Goal: Task Accomplishment & Management: Use online tool/utility

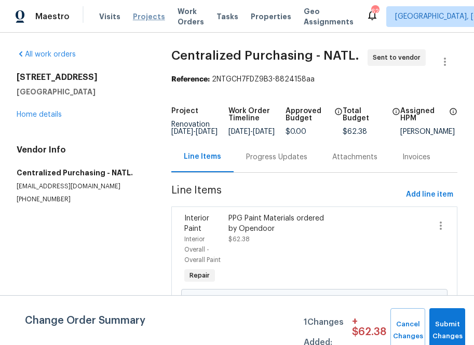
click at [133, 16] on span "Projects" at bounding box center [149, 16] width 32 height 10
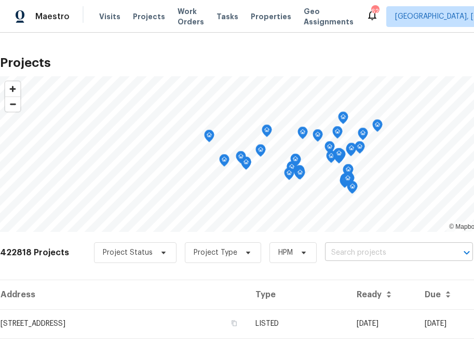
click at [338, 254] on input "text" at bounding box center [384, 253] width 119 height 16
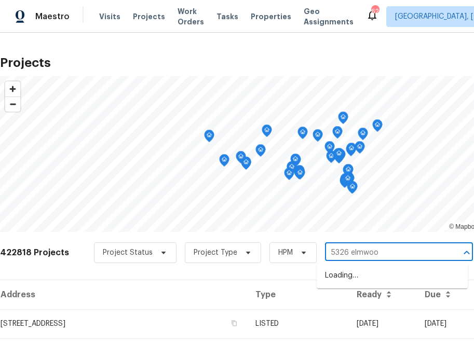
type input "5326 elmwood"
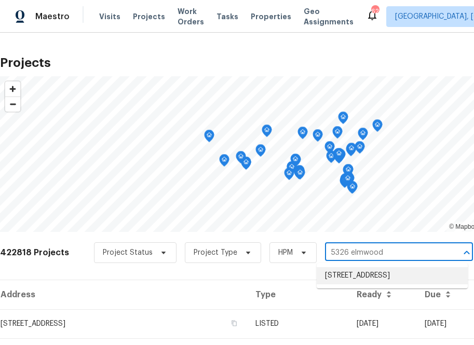
click at [343, 275] on li "[STREET_ADDRESS]" at bounding box center [392, 276] width 151 height 17
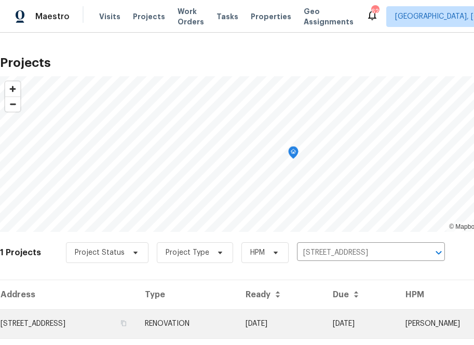
click at [84, 323] on td "[STREET_ADDRESS]" at bounding box center [68, 324] width 137 height 29
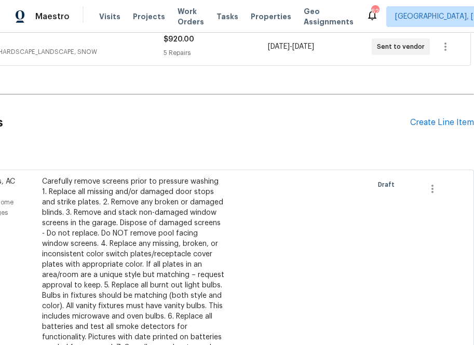
scroll to position [230, 113]
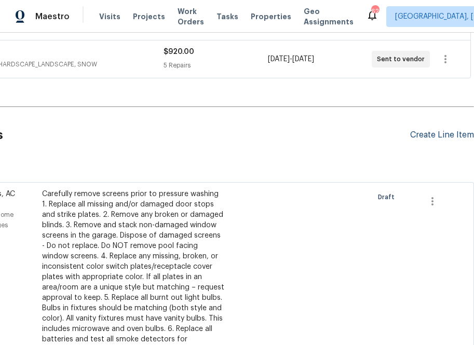
click at [411, 130] on div "Create Line Item" at bounding box center [442, 135] width 64 height 10
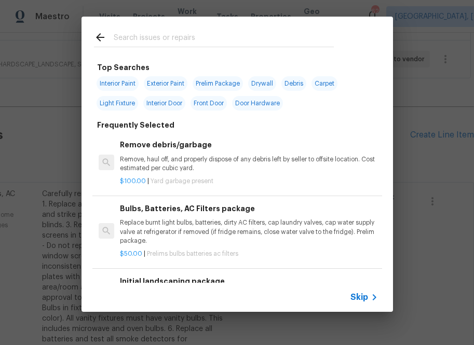
click at [362, 290] on div "Skip" at bounding box center [238, 297] width 312 height 29
click at [359, 295] on span "Skip" at bounding box center [360, 297] width 18 height 10
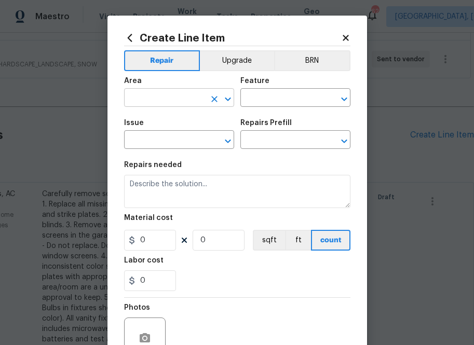
click at [175, 91] on input "text" at bounding box center [164, 99] width 81 height 16
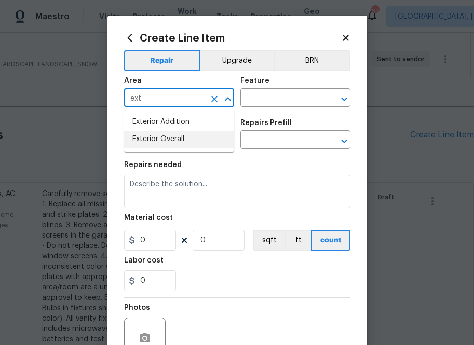
click at [177, 136] on li "Exterior Overall" at bounding box center [179, 139] width 110 height 17
type input "Exterior Overall"
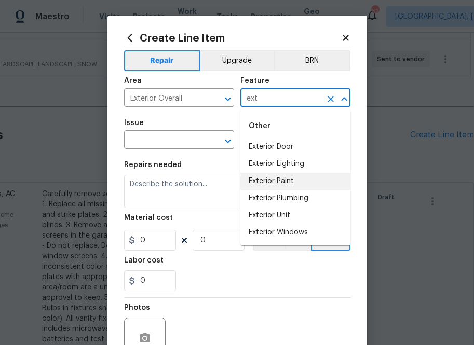
click at [269, 178] on li "Exterior Paint" at bounding box center [296, 181] width 110 height 17
type input "Exterior Paint"
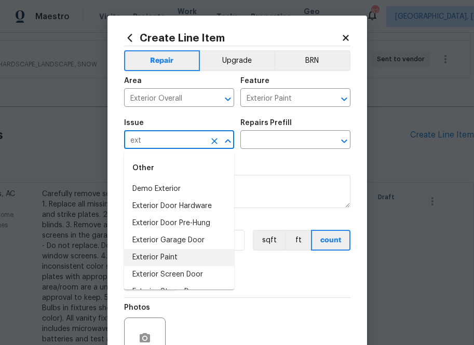
click at [196, 257] on li "Exterior Paint" at bounding box center [179, 257] width 110 height 17
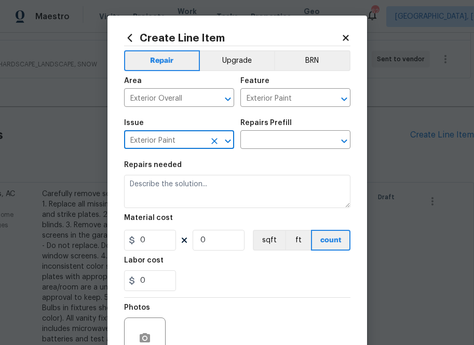
type input "Exterior Paint"
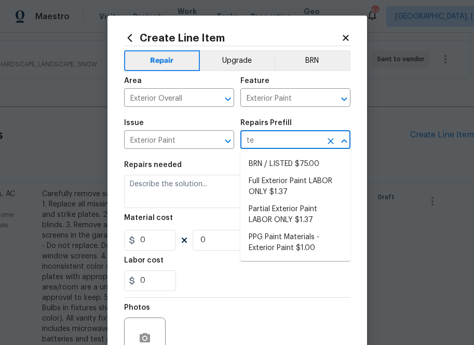
type input "t"
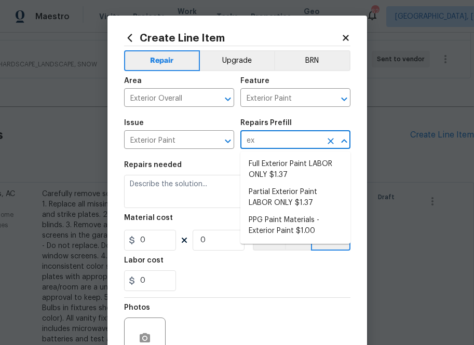
type input "ext"
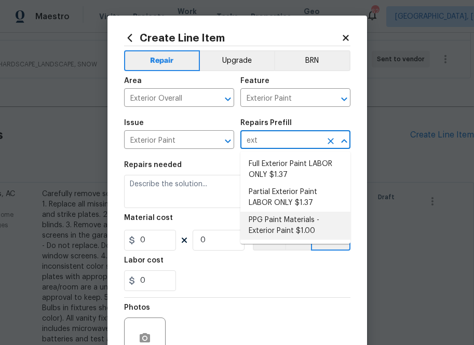
click at [277, 230] on li "PPG Paint Materials - Exterior Paint $1.00" at bounding box center [296, 226] width 110 height 28
type input "Overall Paint"
type input "PPG Paint Materials - Exterior Paint $1.00"
type textarea "PPG Paint Materials ordered by Opendoor"
type input "1"
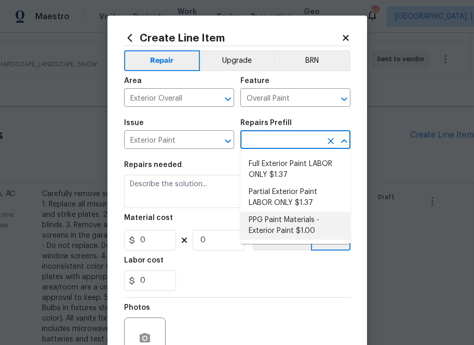
type input "1"
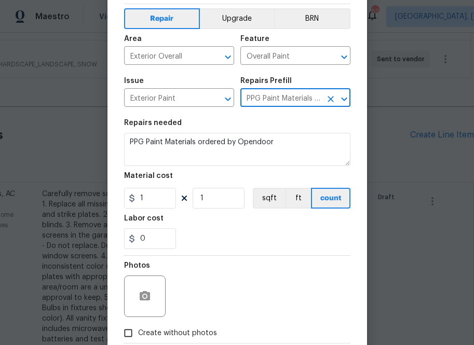
scroll to position [46, 0]
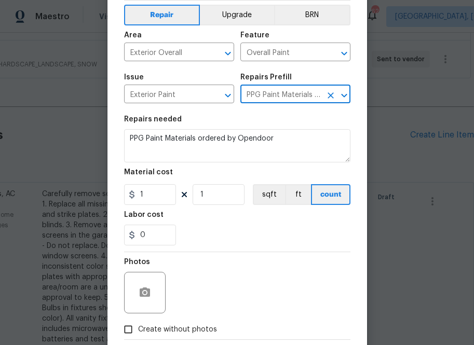
type input "PPG Paint Materials - Exterior Paint $1.00"
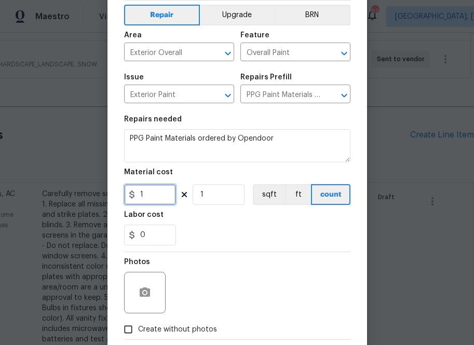
click at [150, 195] on input "1" at bounding box center [150, 194] width 52 height 21
paste input "text"
click at [166, 203] on input "1" at bounding box center [150, 194] width 52 height 21
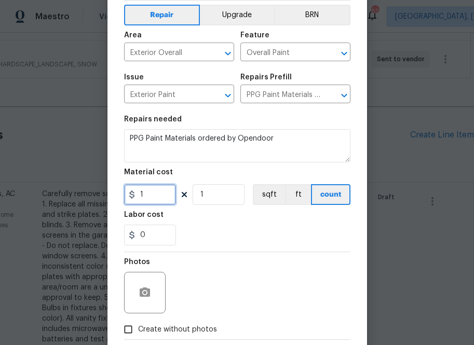
paste input "45.15"
type input "45.15"
click at [227, 248] on section "Repairs needed PPG Paint Materials ordered by Opendoor Material cost 45.15 1 sq…" at bounding box center [237, 181] width 226 height 142
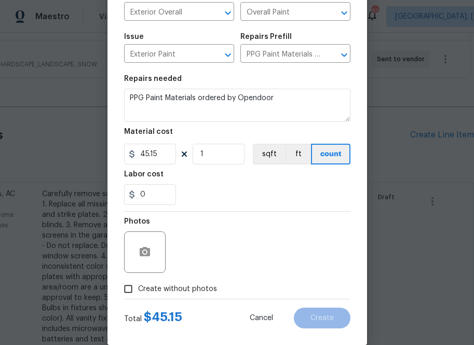
scroll to position [102, 0]
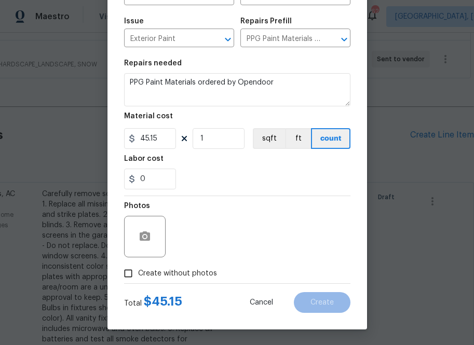
click at [185, 269] on span "Create without photos" at bounding box center [177, 274] width 79 height 11
click at [138, 269] on input "Create without photos" at bounding box center [128, 274] width 20 height 20
checkbox input "true"
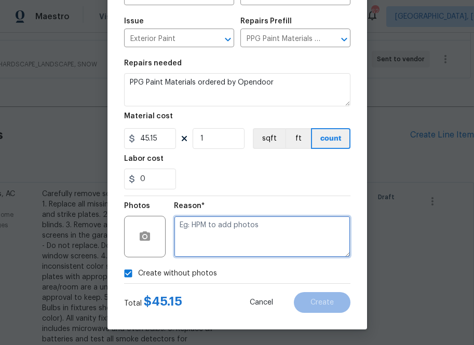
click at [213, 233] on textarea at bounding box center [262, 237] width 177 height 42
type textarea "n.a"
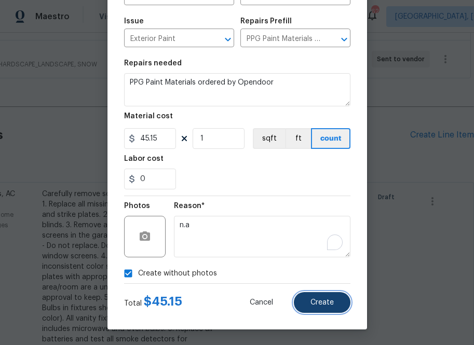
click at [315, 303] on span "Create" at bounding box center [322, 303] width 23 height 8
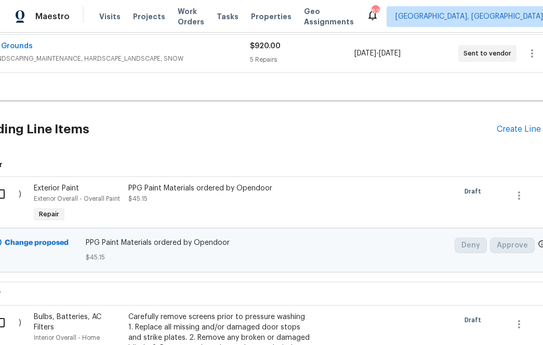
scroll to position [235, 0]
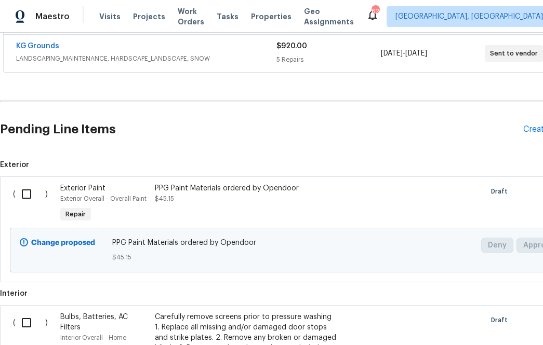
click at [26, 195] on input "checkbox" at bounding box center [31, 194] width 30 height 22
checkbox input "true"
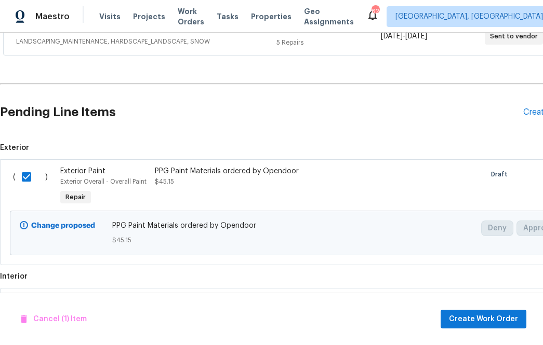
scroll to position [237, 0]
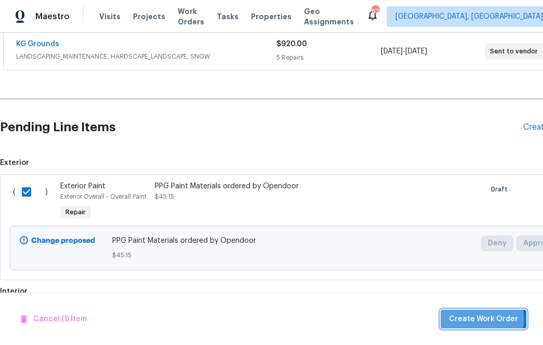
click at [460, 319] on span "Create Work Order" at bounding box center [483, 319] width 69 height 13
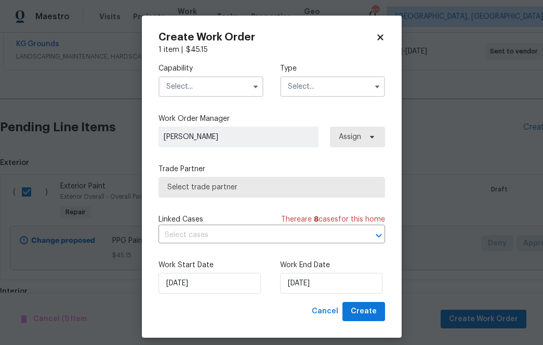
click at [216, 87] on input "text" at bounding box center [210, 86] width 105 height 21
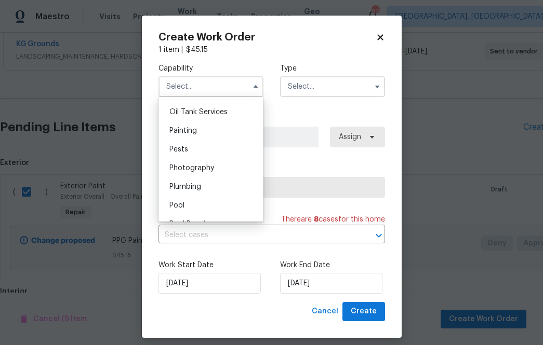
scroll to position [815, 0]
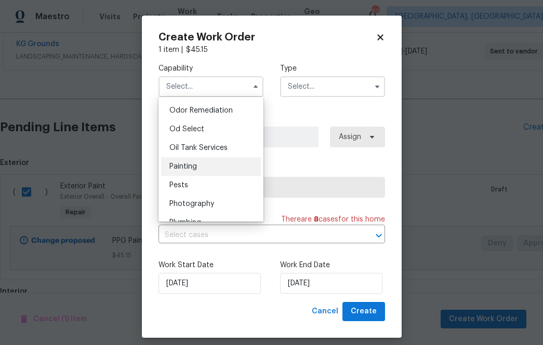
click at [211, 166] on div "Painting" at bounding box center [211, 166] width 100 height 19
type input "Painting"
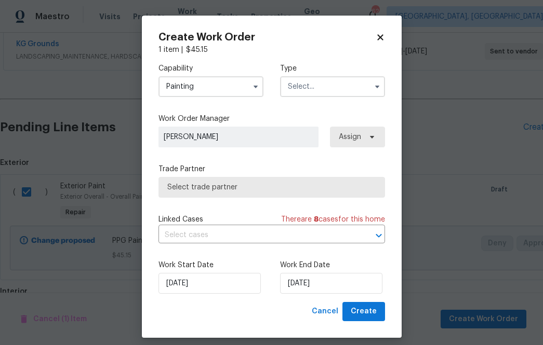
click at [301, 86] on input "text" at bounding box center [332, 86] width 105 height 21
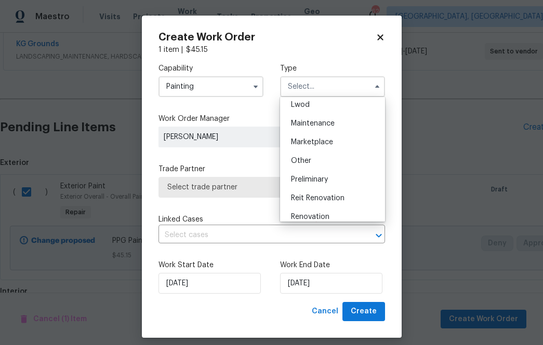
scroll to position [236, 0]
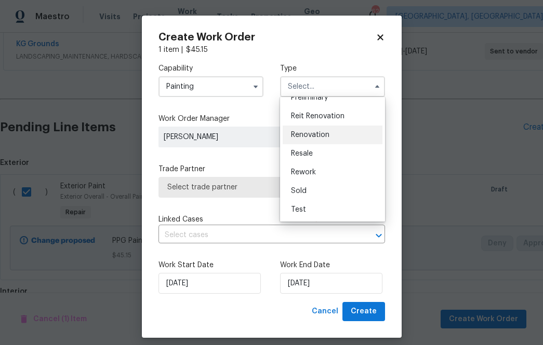
click at [314, 136] on span "Renovation" at bounding box center [310, 134] width 38 height 7
type input "Renovation"
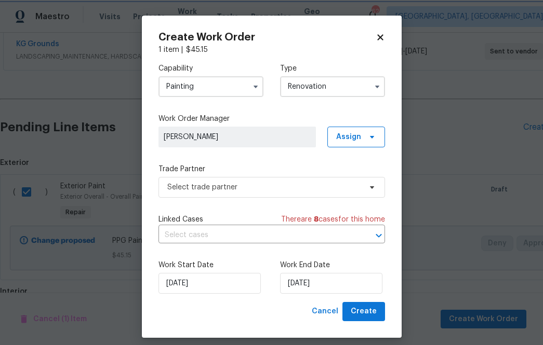
scroll to position [0, 0]
click at [346, 141] on span "Assign" at bounding box center [348, 137] width 25 height 10
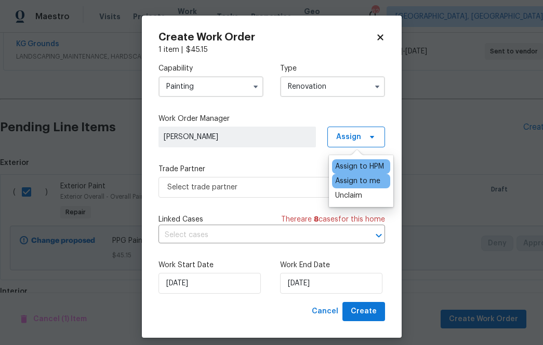
click at [348, 181] on div "Assign to me" at bounding box center [357, 181] width 45 height 10
click at [250, 168] on label "Trade Partner" at bounding box center [271, 169] width 226 height 10
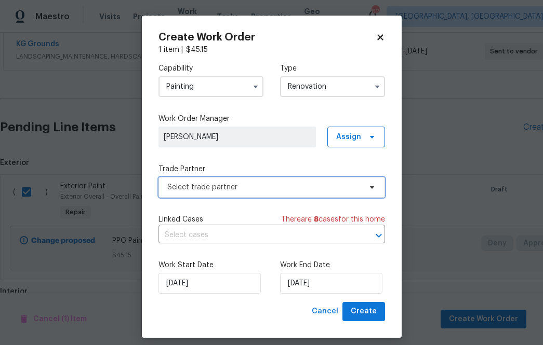
click at [250, 190] on span "Select trade partner" at bounding box center [264, 187] width 194 height 10
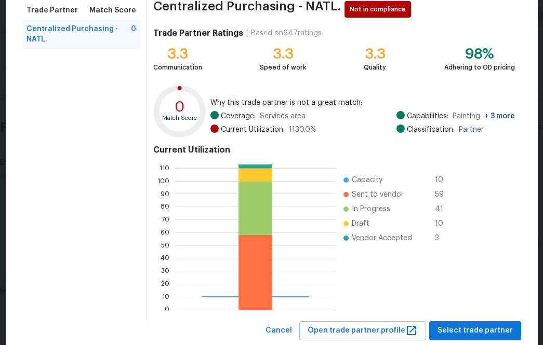
scroll to position [113, 0]
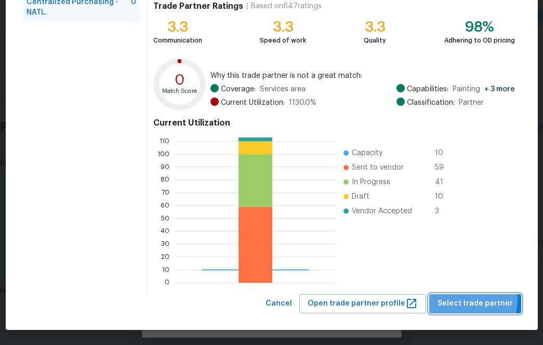
click at [452, 299] on span "Select trade partner" at bounding box center [474, 304] width 75 height 13
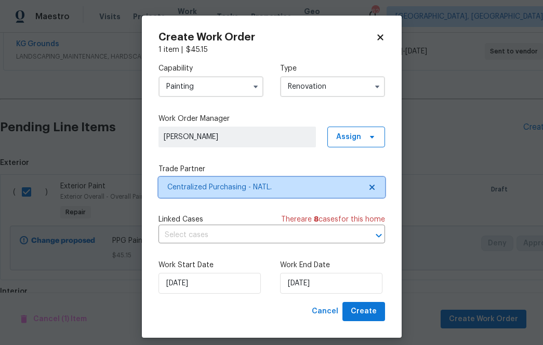
scroll to position [0, 0]
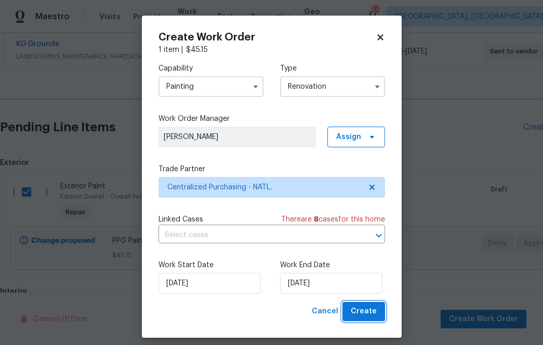
click at [364, 314] on span "Create" at bounding box center [364, 311] width 26 height 13
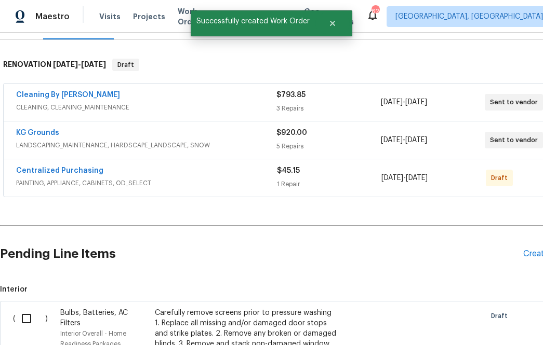
scroll to position [142, 0]
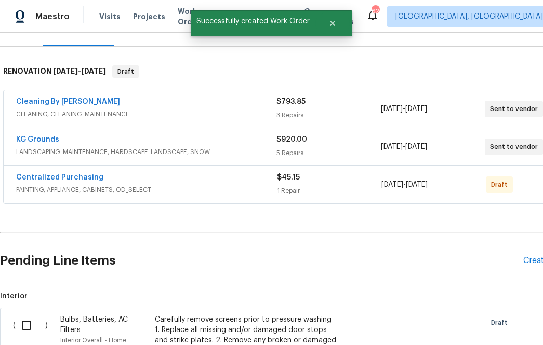
click at [79, 173] on span "Centralized Purchasing" at bounding box center [59, 177] width 87 height 10
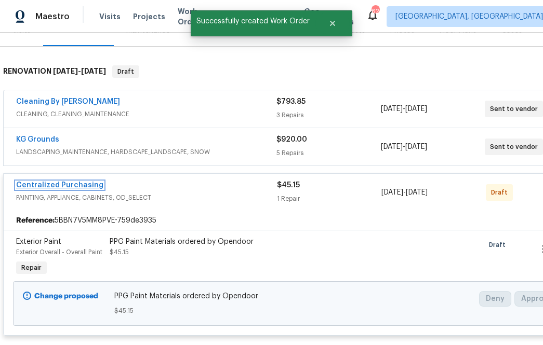
click at [77, 189] on link "Centralized Purchasing" at bounding box center [59, 185] width 87 height 7
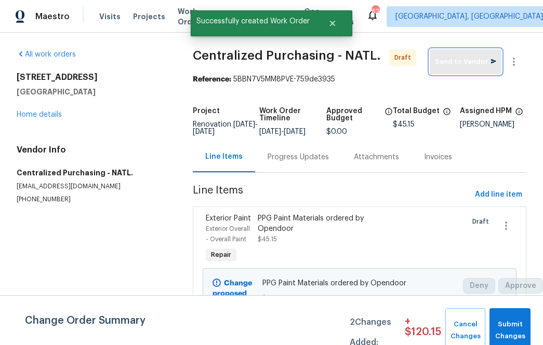
click at [471, 62] on span "Send to Vendor" at bounding box center [465, 62] width 61 height 12
